Goal: Information Seeking & Learning: Learn about a topic

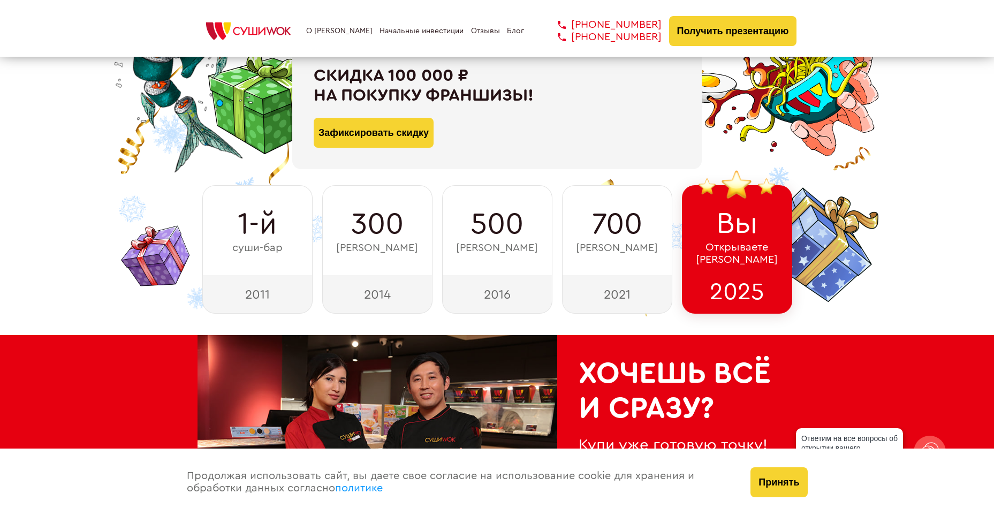
scroll to position [161, 0]
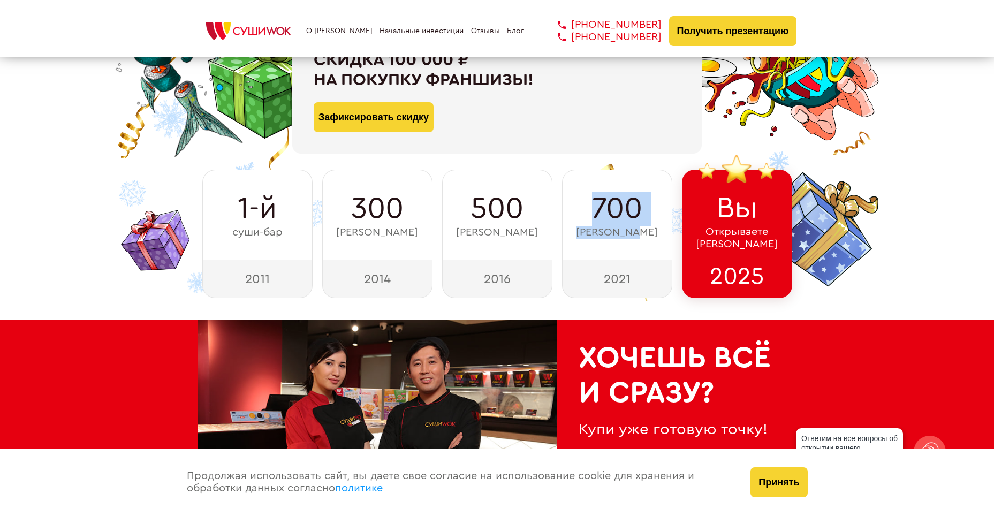
drag, startPoint x: 581, startPoint y: 198, endPoint x: 645, endPoint y: 232, distance: 72.5
click at [650, 231] on div "700 суши-баров" at bounding box center [617, 215] width 110 height 90
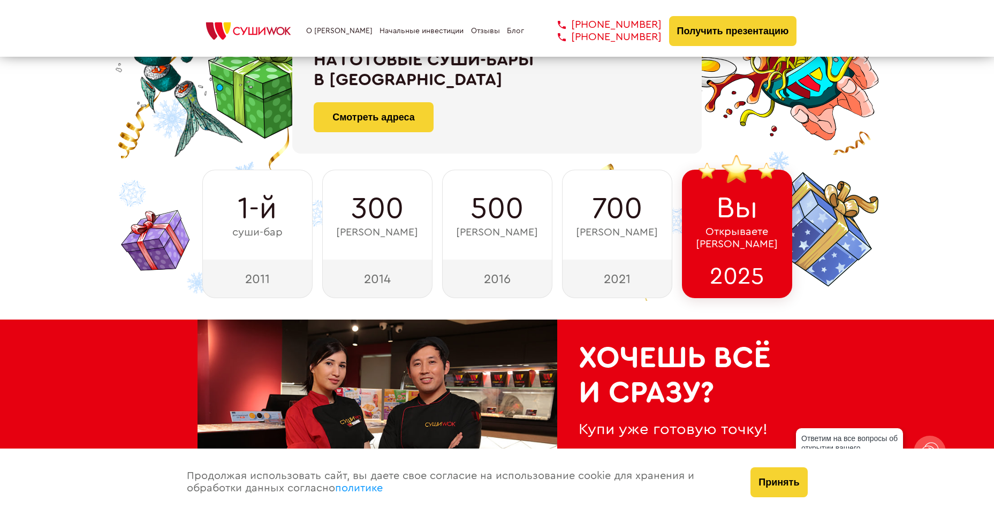
click at [635, 291] on div "2021" at bounding box center [617, 278] width 110 height 39
drag, startPoint x: 238, startPoint y: 202, endPoint x: 285, endPoint y: 287, distance: 97.2
click at [285, 287] on div "1-й суши-бар 2011" at bounding box center [257, 234] width 110 height 128
drag, startPoint x: 310, startPoint y: 232, endPoint x: 317, endPoint y: 227, distance: 8.5
click at [310, 232] on div "1-й суши-бар" at bounding box center [257, 215] width 110 height 90
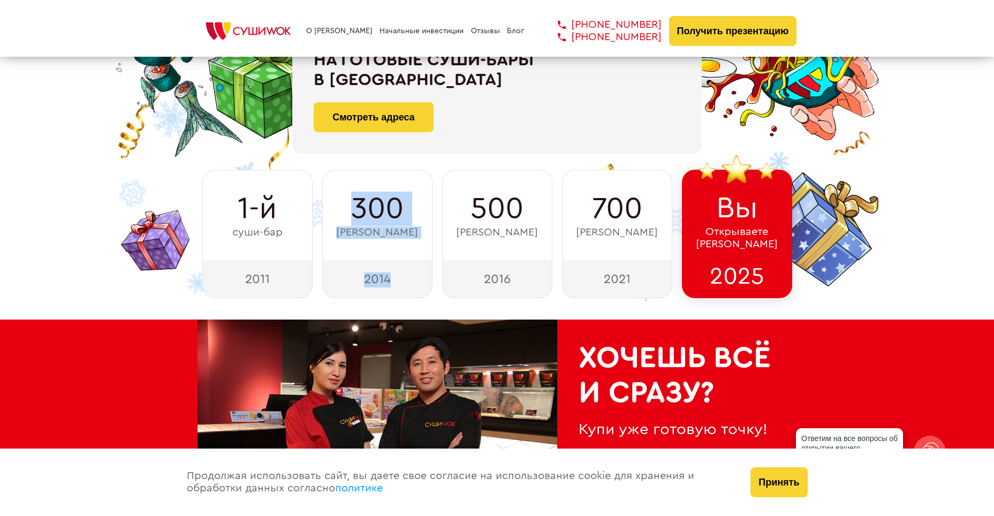
drag, startPoint x: 406, startPoint y: 258, endPoint x: 434, endPoint y: 289, distance: 42.4
click at [434, 289] on div "1-й суши-бар 2011 300 суши-баров 2014 500 суши-баров 2016 700 суши-баров 2021 В…" at bounding box center [496, 234] width 599 height 128
click at [414, 215] on div "300 суши-баров" at bounding box center [377, 215] width 110 height 90
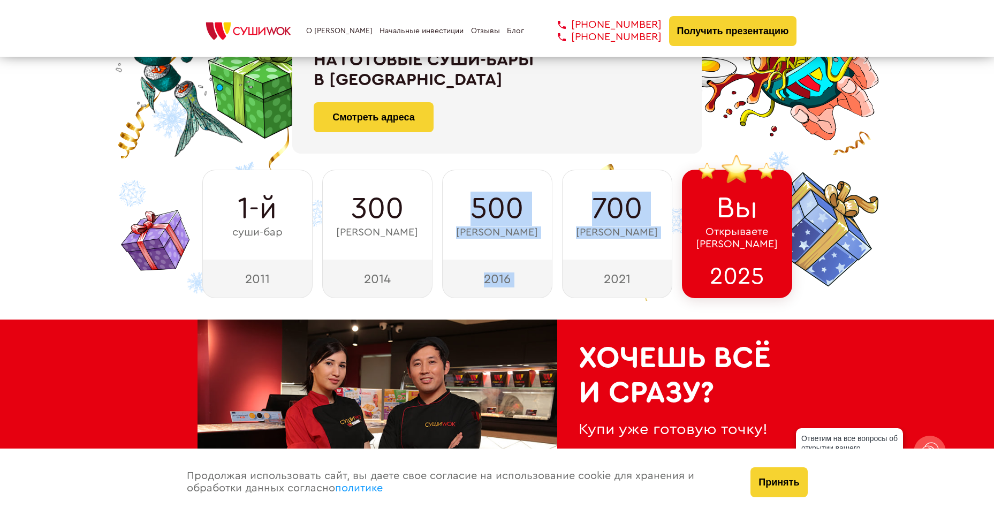
drag, startPoint x: 488, startPoint y: 228, endPoint x: 560, endPoint y: 307, distance: 106.4
click at [560, 307] on div "ФРАНШИЗА СУШИ WOK При быстром принятии решения Скидка 100 000 ₽ на покупку фран…" at bounding box center [497, 79] width 994 height 480
click at [460, 179] on div "500 суши-баров" at bounding box center [497, 215] width 110 height 90
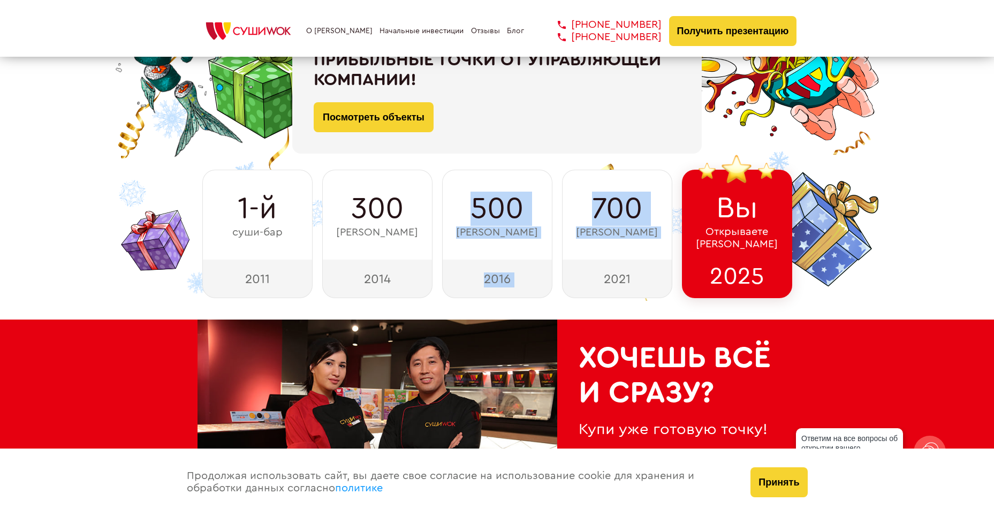
drag, startPoint x: 456, startPoint y: 188, endPoint x: 546, endPoint y: 278, distance: 127.1
click at [558, 303] on div "ФРАНШИЗА СУШИ WOK При быстром принятии решения Скидка 100 000 ₽ на покупку фран…" at bounding box center [497, 79] width 994 height 480
click at [461, 186] on div "500 суши-баров" at bounding box center [497, 215] width 110 height 90
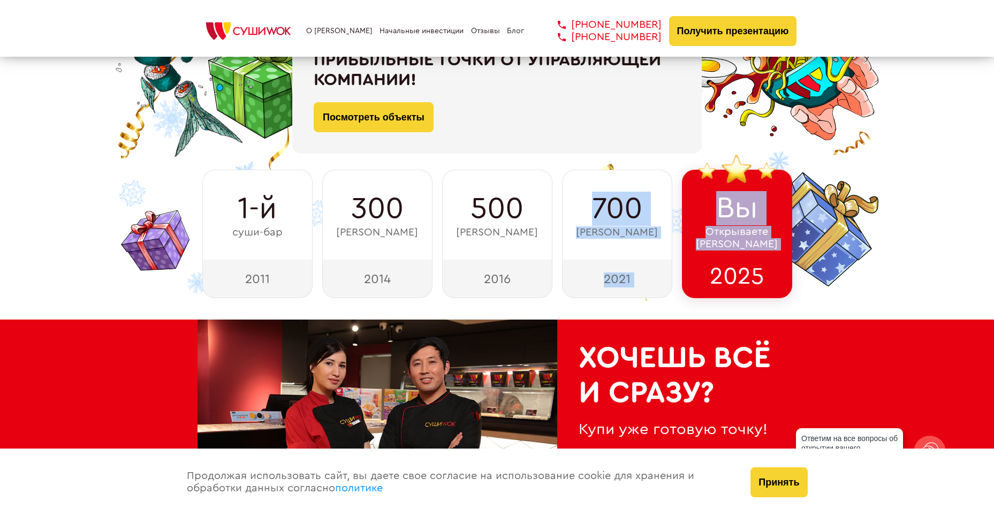
drag, startPoint x: 560, startPoint y: 192, endPoint x: 683, endPoint y: 308, distance: 168.8
click at [683, 308] on div "ФРАНШИЗА СУШИ WOK При быстром принятии решения Скидка 100 000 ₽ на покупку фран…" at bounding box center [497, 79] width 994 height 480
click at [577, 185] on div "700 суши-баров" at bounding box center [617, 215] width 110 height 90
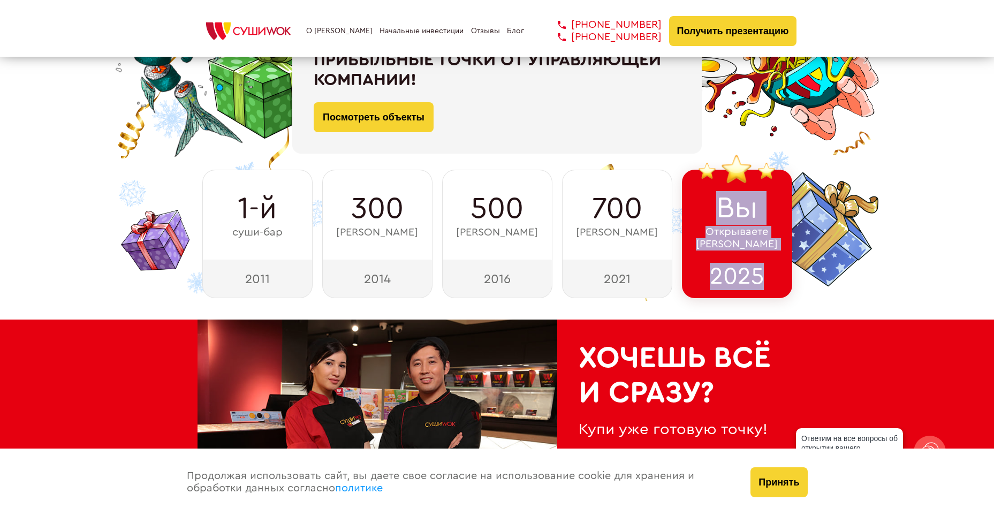
drag, startPoint x: 710, startPoint y: 205, endPoint x: 784, endPoint y: 284, distance: 107.5
click at [784, 284] on div "Вы Открываете Суши Wok 2025" at bounding box center [737, 234] width 110 height 128
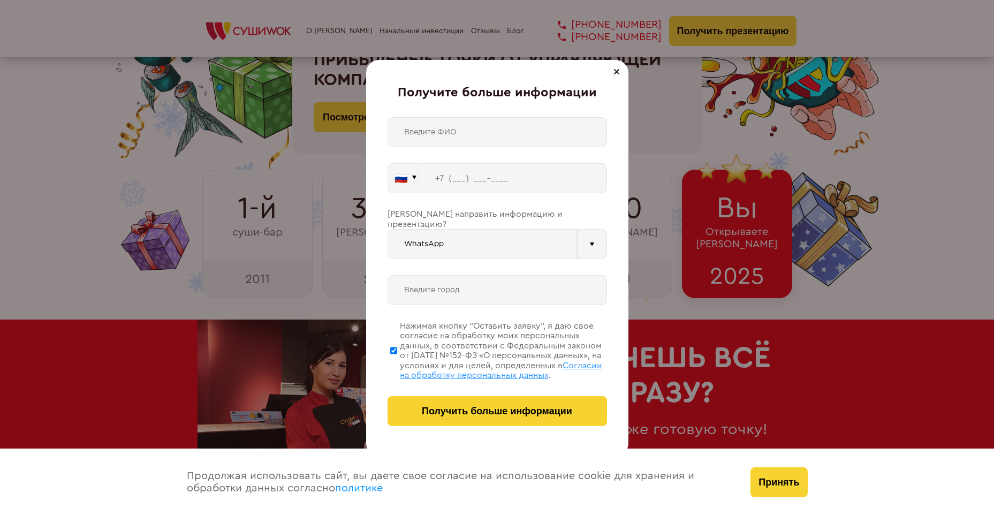
click at [697, 202] on div "Получите больше информации 🇷🇺 🇹🇷 🇧🇾 🇰🇬 🇰🇿 🇦🇿 🇦🇲 🇷🇺" at bounding box center [497, 258] width 994 height 516
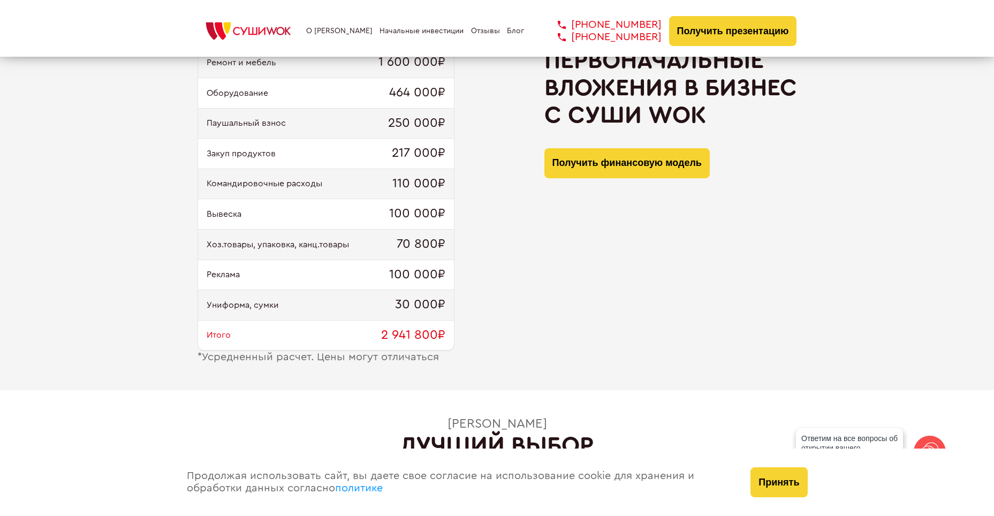
scroll to position [1124, 0]
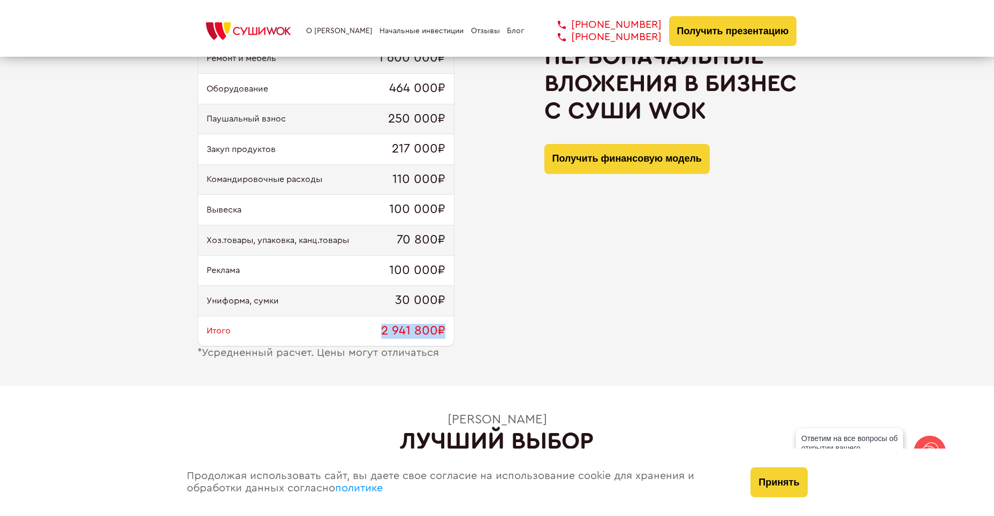
drag, startPoint x: 376, startPoint y: 330, endPoint x: 458, endPoint y: 341, distance: 83.2
click at [458, 341] on div "Ремонт и мебель 1 600 000₽ Оборудование 464 000₽ Паушальный взнос 250 000₽ Заку…" at bounding box center [496, 201] width 599 height 316
click at [500, 365] on div "Ремонт и мебель 1 600 000₽ Оборудование 464 000₽ Паушальный взнос 250 000₽ Заку…" at bounding box center [497, 201] width 994 height 370
drag, startPoint x: 195, startPoint y: 354, endPoint x: 467, endPoint y: 356, distance: 272.3
click at [464, 355] on div "Ремонт и мебель 1 600 000₽ Оборудование 464 000₽ Паушальный взнос 250 000₽ Заку…" at bounding box center [497, 201] width 994 height 370
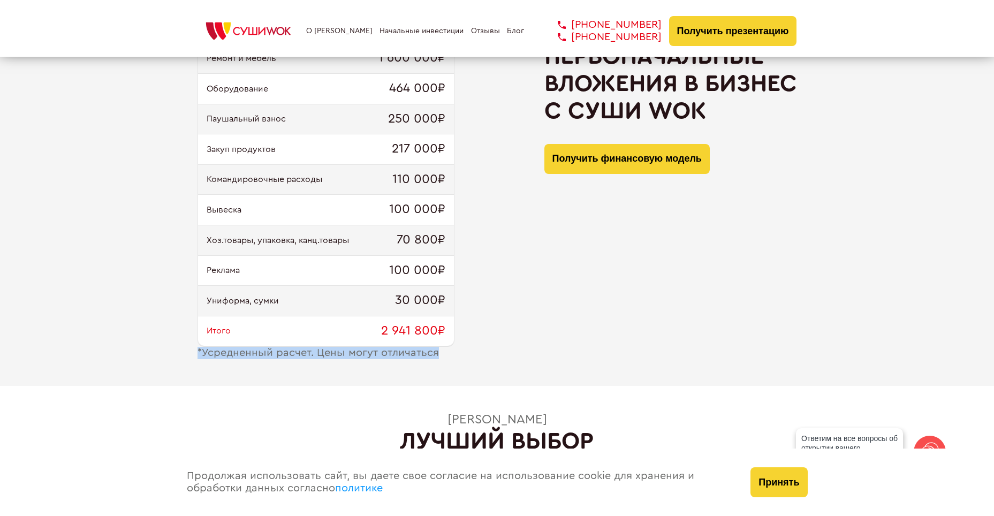
click at [492, 371] on div "Ремонт и мебель 1 600 000₽ Оборудование 464 000₽ Паушальный взнос 250 000₽ Заку…" at bounding box center [497, 201] width 994 height 370
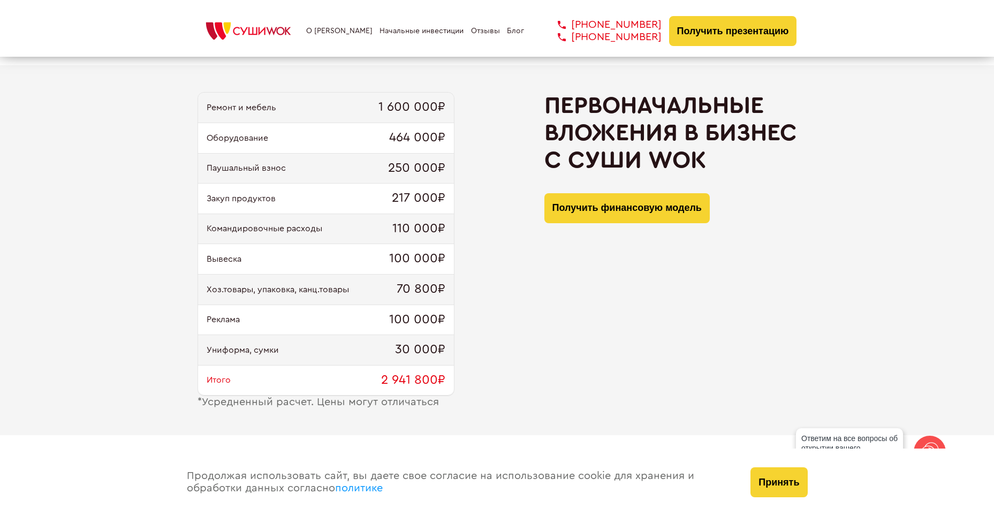
scroll to position [1070, 0]
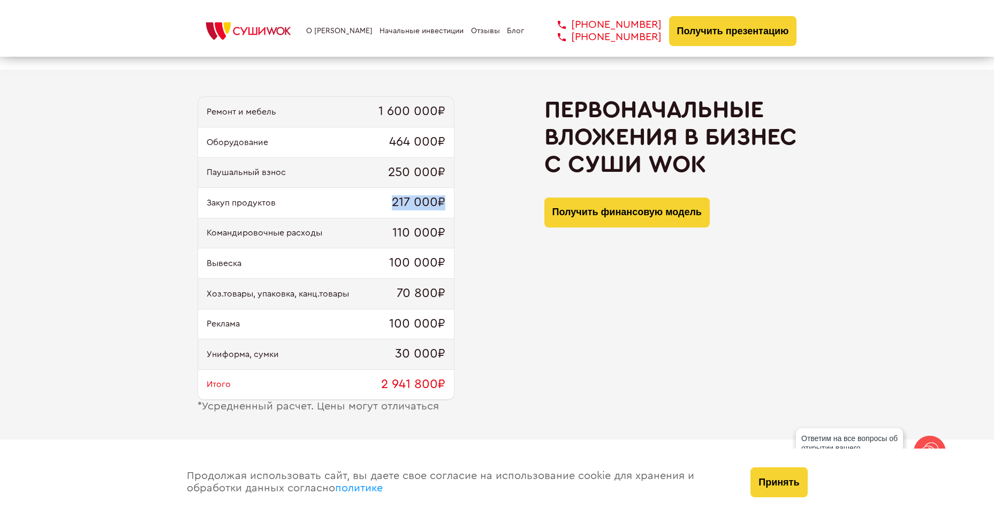
drag, startPoint x: 394, startPoint y: 204, endPoint x: 454, endPoint y: 208, distance: 60.1
click at [449, 206] on div "Закуп продуктов 217 000₽" at bounding box center [326, 203] width 256 height 30
click at [486, 240] on div "Ремонт и мебель 1 600 000₽ Оборудование 464 000₽ Паушальный взнос 250 000₽ Заку…" at bounding box center [496, 254] width 599 height 316
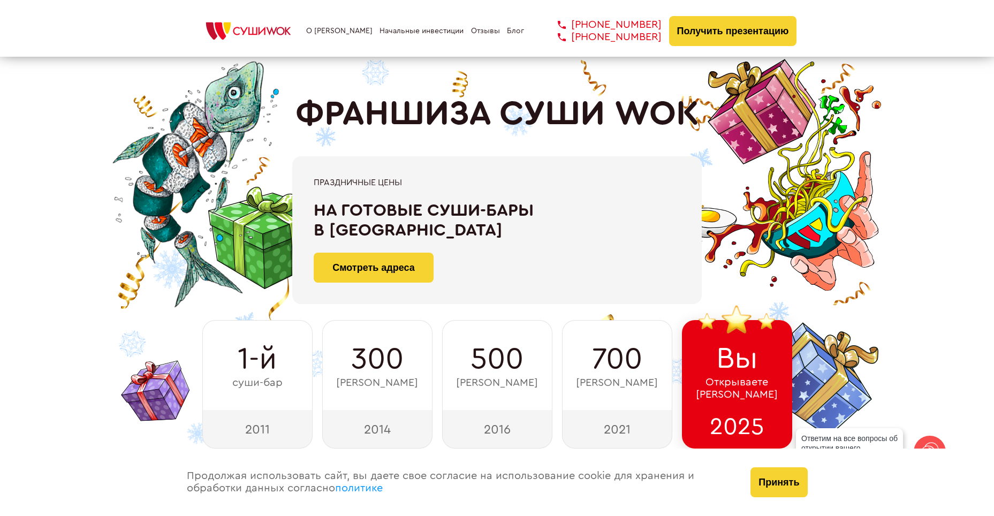
scroll to position [0, 0]
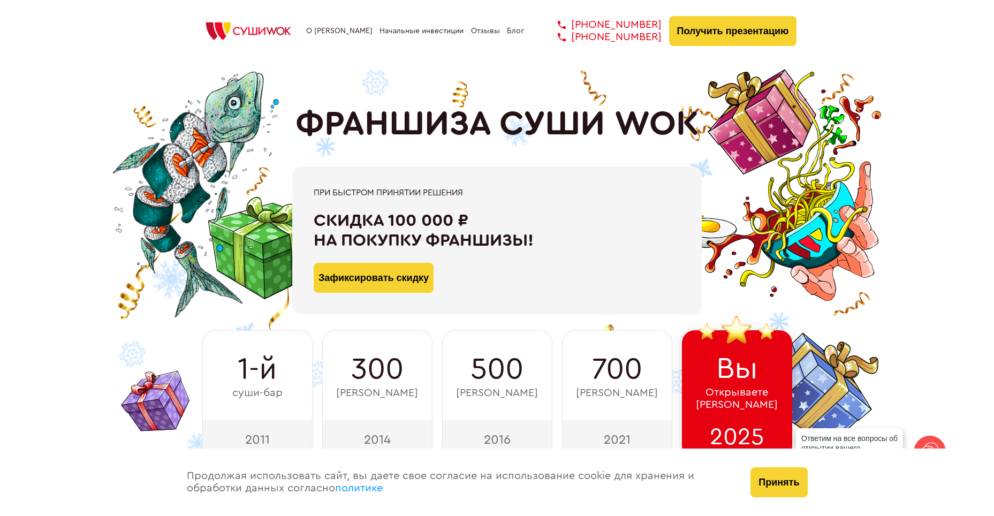
click at [264, 35] on img at bounding box center [248, 31] width 102 height 24
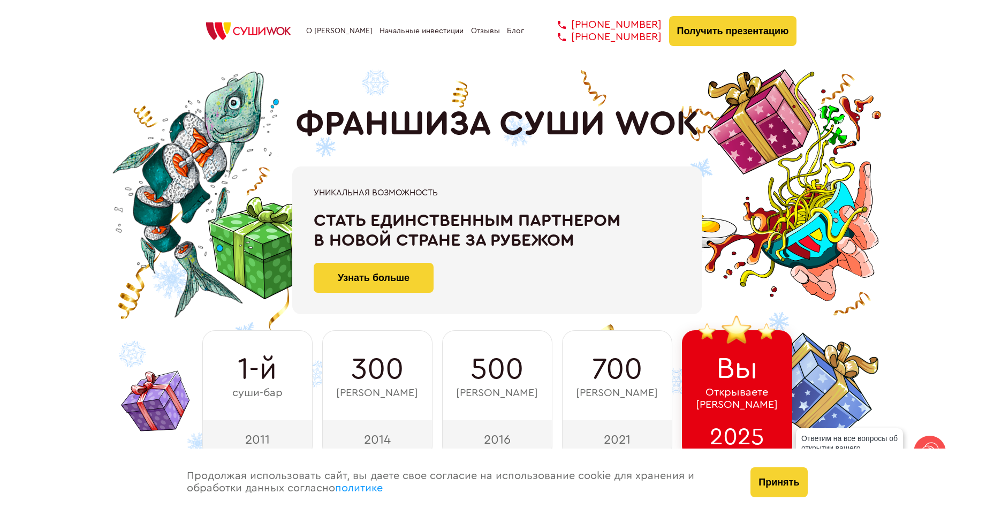
click at [240, 25] on img at bounding box center [248, 31] width 102 height 24
